Goal: Task Accomplishment & Management: Complete application form

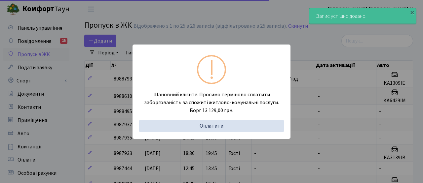
select select "25"
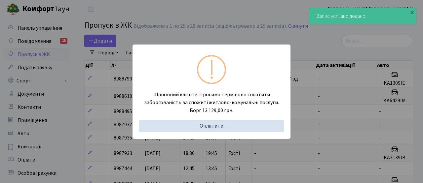
click at [109, 41] on div "Шановний клієнте. Просимо терміново сплатити заборгованість за спожиті житлово-…" at bounding box center [211, 91] width 423 height 183
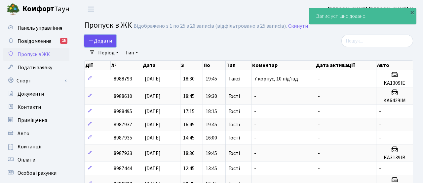
click at [109, 41] on span "Додати" at bounding box center [99, 40] width 23 height 7
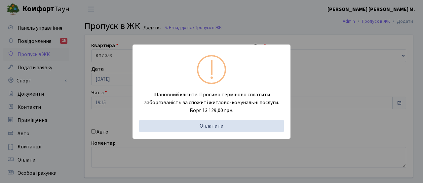
drag, startPoint x: 336, startPoint y: 26, endPoint x: 223, endPoint y: 73, distance: 122.2
click at [336, 26] on div "Шановний клієнте. Просимо терміново сплатити заборгованість за спожиті житлово-…" at bounding box center [211, 91] width 423 height 183
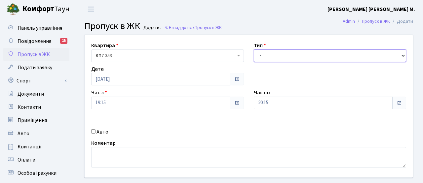
click at [304, 56] on select "- Доставка Таксі Гості Сервіс" at bounding box center [330, 56] width 153 height 13
select select "3"
click at [254, 50] on select "- Доставка Таксі Гості Сервіс" at bounding box center [330, 56] width 153 height 13
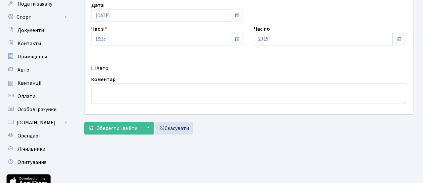
scroll to position [69, 0]
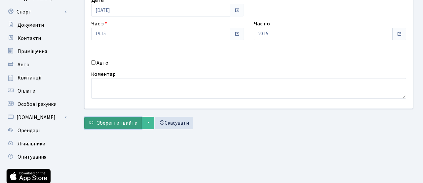
click at [116, 124] on span "Зберегти і вийти" at bounding box center [117, 123] width 41 height 7
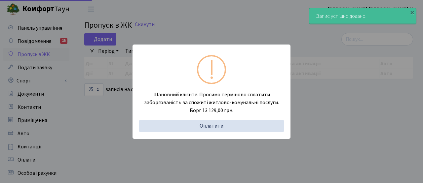
select select "25"
